Goal: Task Accomplishment & Management: Use online tool/utility

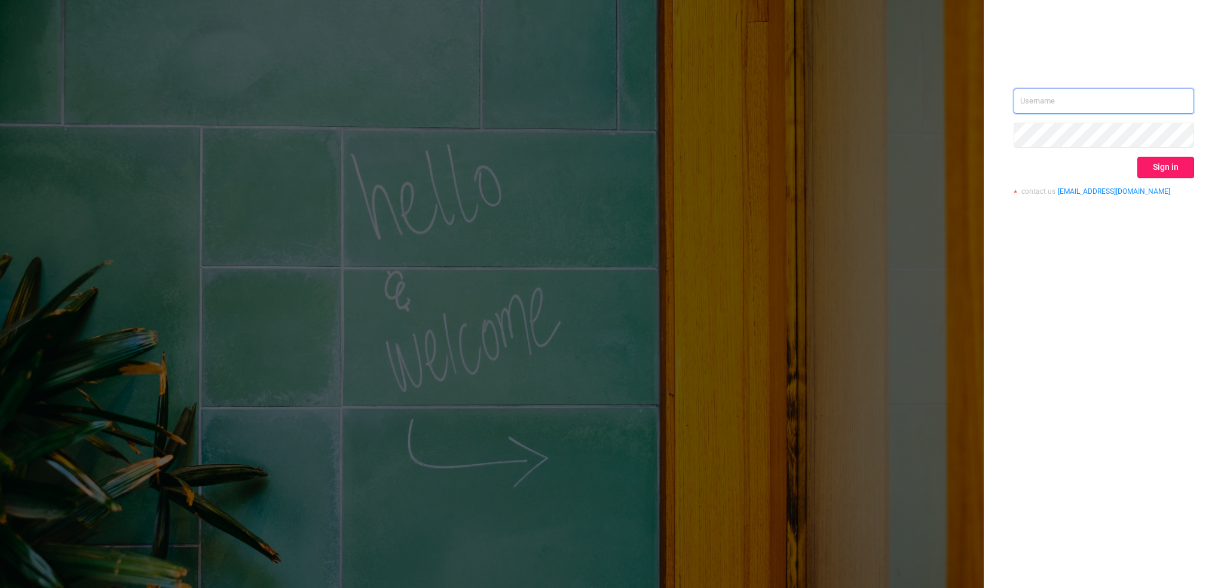
type input "[PERSON_NAME][EMAIL_ADDRESS][DOMAIN_NAME]"
click at [1176, 171] on button "Sign in" at bounding box center [1166, 168] width 57 height 22
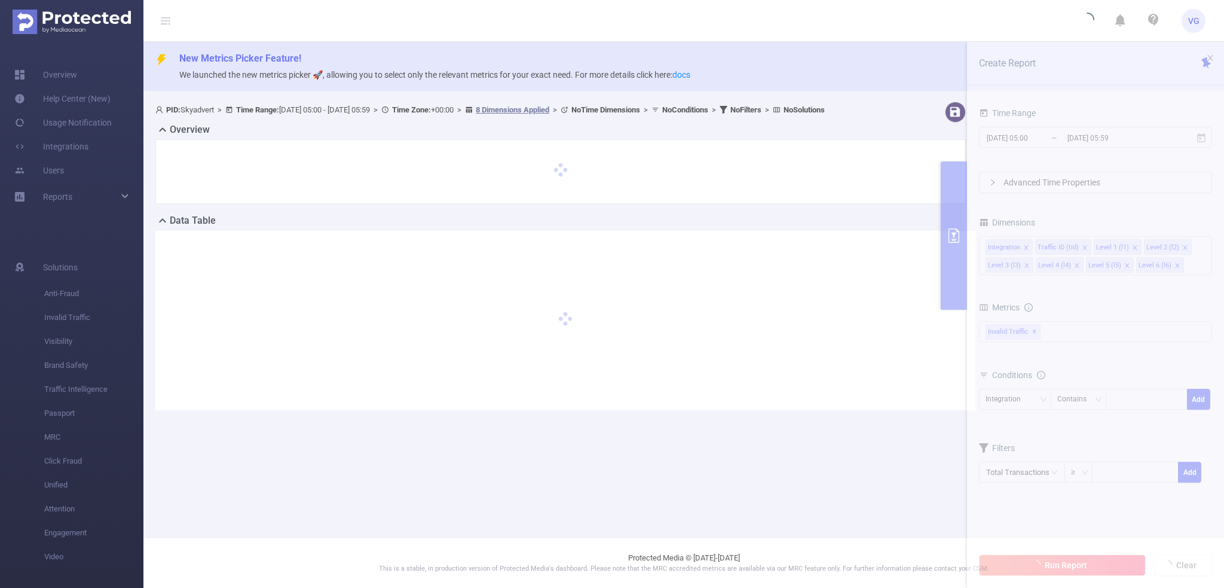
click at [1028, 137] on section "PID: Skyadvert > Time Range: [DATE] 05:00 - [DATE] 05:59 > Time Zone: +00:00 > …" at bounding box center [683, 265] width 1081 height 337
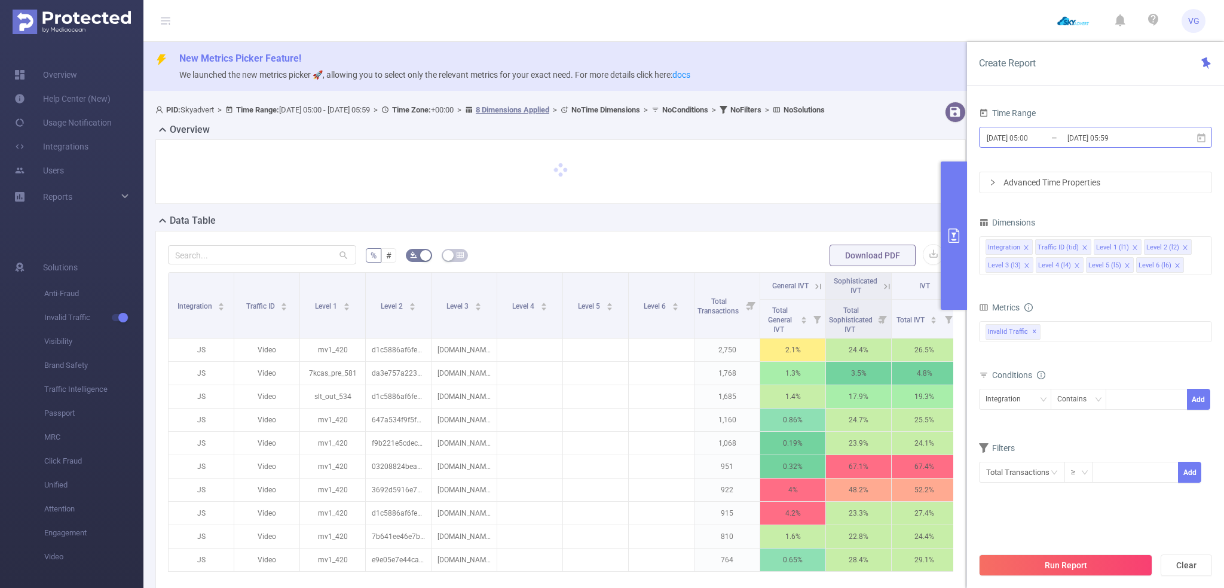
click at [1037, 136] on input "[DATE] 05:00" at bounding box center [1034, 138] width 97 height 16
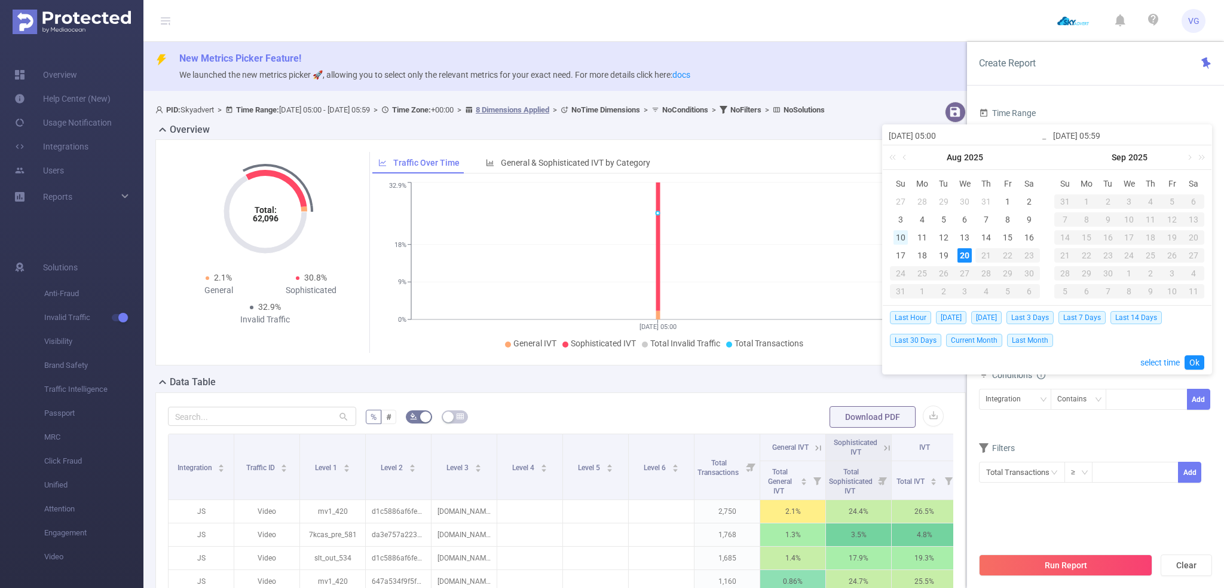
click at [899, 241] on div "10" at bounding box center [901, 237] width 14 height 14
click at [962, 257] on div "20" at bounding box center [965, 255] width 14 height 14
type input "[DATE] 05:00"
click at [1190, 360] on link "Ok" at bounding box center [1195, 362] width 20 height 14
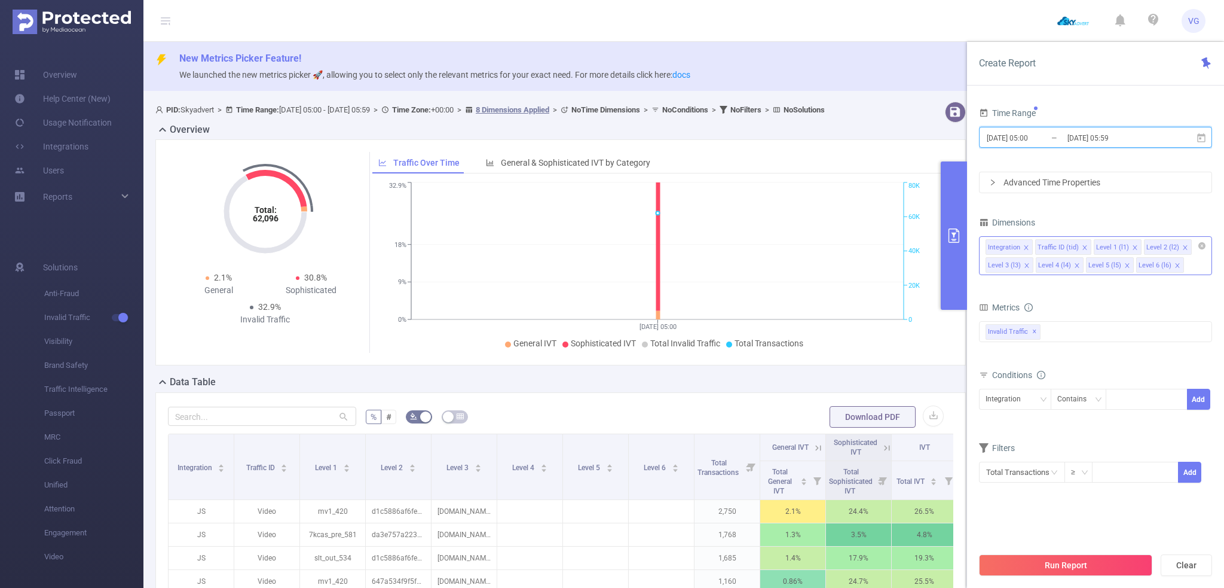
click at [1182, 246] on icon "icon: close" at bounding box center [1185, 247] width 6 height 6
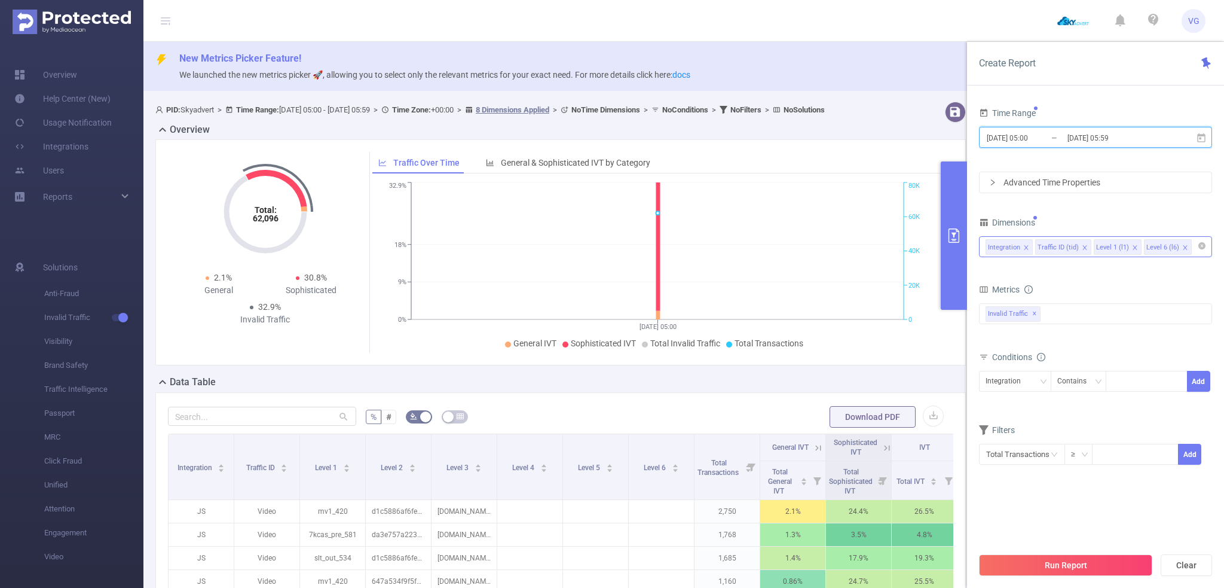
click at [1182, 246] on icon "icon: close" at bounding box center [1185, 247] width 6 height 6
click at [1074, 181] on div "Advanced Time Properties" at bounding box center [1096, 182] width 232 height 20
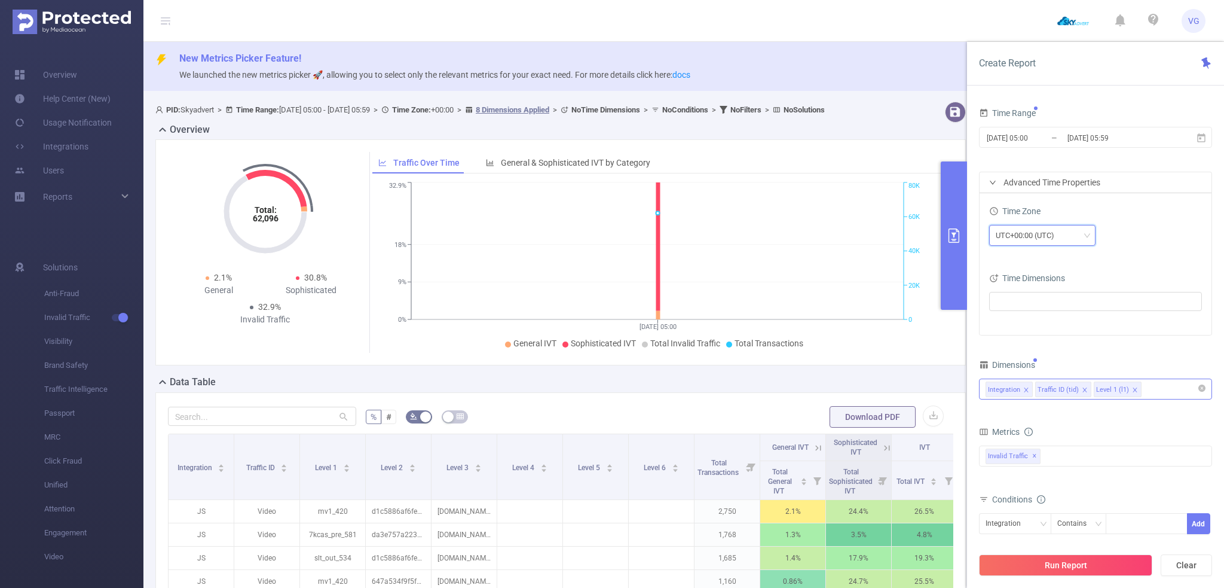
click at [1040, 241] on div "UTC+00:00 (UTC)" at bounding box center [1029, 235] width 67 height 20
click at [1034, 266] on li "UTC+03:00" at bounding box center [1042, 267] width 106 height 19
click at [1088, 566] on button "Run Report" at bounding box center [1065, 565] width 173 height 22
